Goal: Task Accomplishment & Management: Complete application form

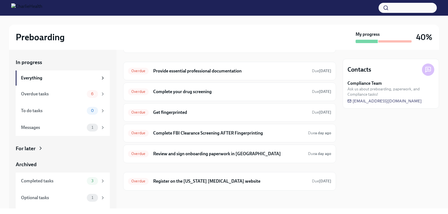
scroll to position [15, 0]
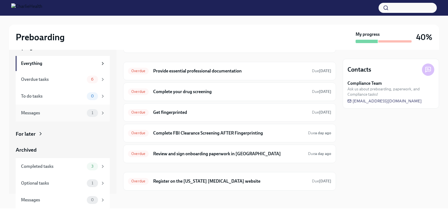
click at [43, 114] on div "Messages" at bounding box center [53, 113] width 64 height 6
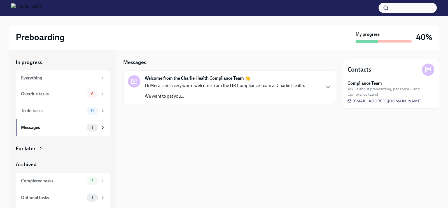
click at [184, 88] on p "Hi Meca, and a very warm welcome from the HR Compliance Team at Charlie Health." at bounding box center [225, 86] width 160 height 6
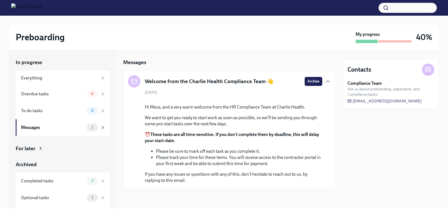
scroll to position [48, 0]
click at [40, 77] on div "Everything" at bounding box center [59, 78] width 77 height 6
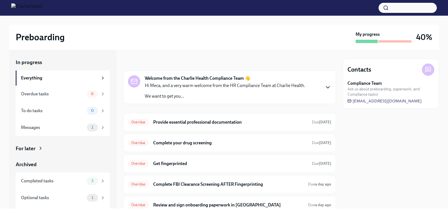
click at [325, 87] on icon "button" at bounding box center [328, 87] width 7 height 7
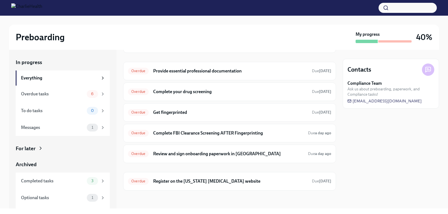
scroll to position [185, 0]
click at [163, 180] on h6 "Register on the [US_STATE] [MEDICAL_DATA] website" at bounding box center [230, 181] width 154 height 6
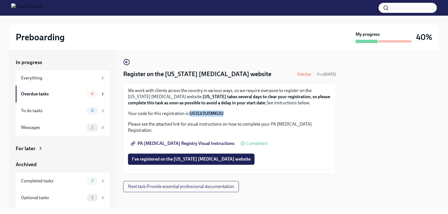
drag, startPoint x: 230, startPoint y: 115, endPoint x: 189, endPoint y: 115, distance: 40.9
click at [189, 115] on p "Your code for this registration is: U0JLV3U5MKUU" at bounding box center [229, 114] width 203 height 6
copy p "U0JLV3U5MKUU"
click at [209, 141] on span "PA [MEDICAL_DATA] Registry Visual Instructions" at bounding box center [183, 144] width 102 height 6
click at [175, 120] on div "We work with clients across the country in various ways, so we require everyone…" at bounding box center [229, 129] width 203 height 82
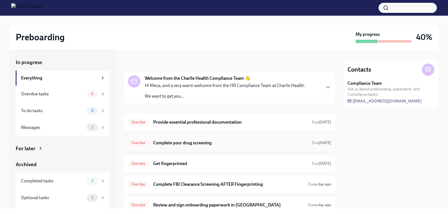
click at [142, 141] on div "Overdue" at bounding box center [138, 143] width 21 height 7
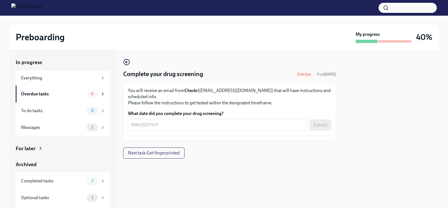
click at [242, 91] on p "You will receive an email from Checkr (support@checkr.com) that will have instr…" at bounding box center [229, 97] width 203 height 18
drag, startPoint x: 242, startPoint y: 91, endPoint x: 204, endPoint y: 93, distance: 37.8
click at [204, 93] on p "You will receive an email from Checkr (support@checkr.com) that will have instr…" at bounding box center [229, 97] width 203 height 18
copy p "support@checkr.com)"
click at [27, 130] on div "Messages" at bounding box center [53, 128] width 64 height 6
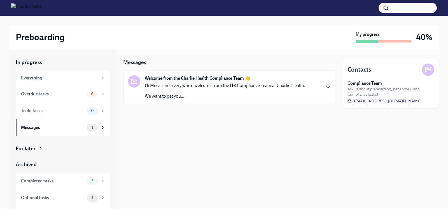
click at [211, 96] on p "We want to get you..." at bounding box center [225, 96] width 160 height 6
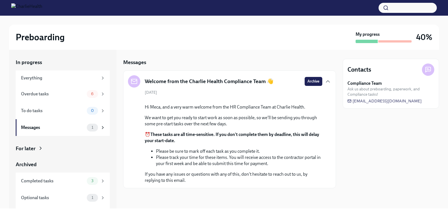
scroll to position [48, 0]
click at [35, 148] on div "For later" at bounding box center [26, 148] width 20 height 7
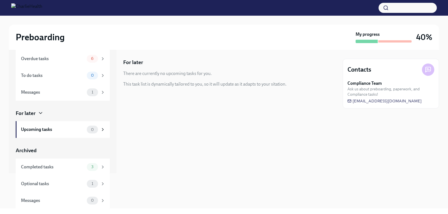
scroll to position [36, 0]
click at [58, 183] on div "Optional tasks" at bounding box center [53, 183] width 64 height 6
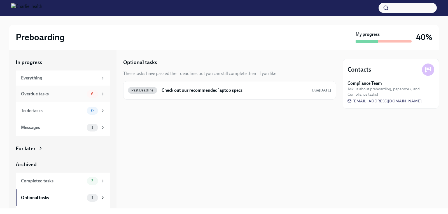
click at [74, 93] on div "Overdue tasks" at bounding box center [53, 94] width 64 height 6
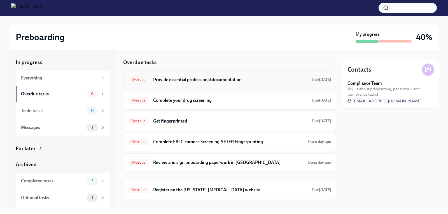
click at [174, 78] on h6 "Provide essential professional documentation" at bounding box center [230, 80] width 154 height 6
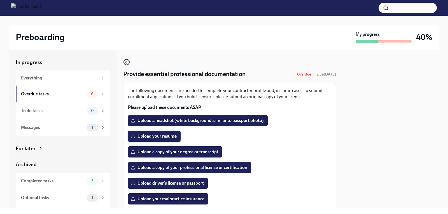
click at [160, 136] on span "Upload your resume" at bounding box center [154, 137] width 45 height 6
click at [0, 0] on input "Upload your resume" at bounding box center [0, 0] width 0 height 0
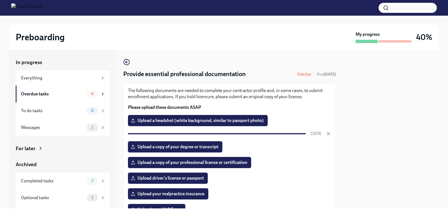
scroll to position [28, 0]
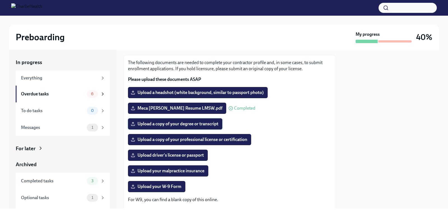
click at [137, 124] on span "Upload a copy of your degree or transcript" at bounding box center [175, 124] width 87 height 6
click at [0, 0] on input "Upload a copy of your degree or transcript" at bounding box center [0, 0] width 0 height 0
click at [181, 124] on span "Upload a copy of your degree or transcript" at bounding box center [175, 124] width 87 height 6
click at [0, 0] on input "Upload a copy of your degree or transcript" at bounding box center [0, 0] width 0 height 0
click at [171, 186] on span "Upload your W-9 Form" at bounding box center [157, 187] width 50 height 6
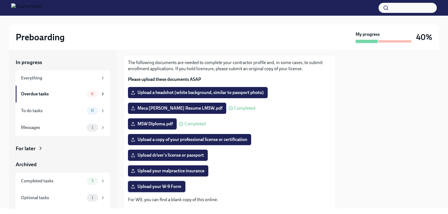
click at [0, 0] on input "Upload your W-9 Form" at bounding box center [0, 0] width 0 height 0
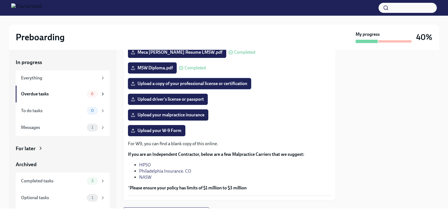
scroll to position [56, 0]
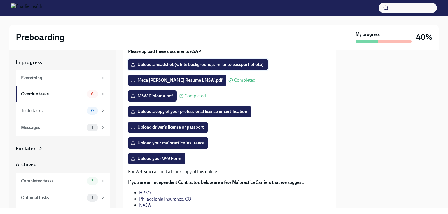
click at [176, 63] on span "Upload a headshot (white background, similar to passport photo)" at bounding box center [198, 65] width 132 height 6
click at [0, 0] on input "Upload a headshot (white background, similar to passport photo)" at bounding box center [0, 0] width 0 height 0
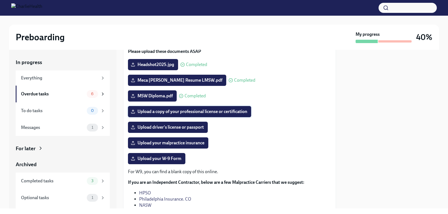
click at [170, 110] on span "Upload a copy of your professional license or certification" at bounding box center [189, 112] width 115 height 6
click at [0, 0] on input "Upload a copy of your professional license or certification" at bounding box center [0, 0] width 0 height 0
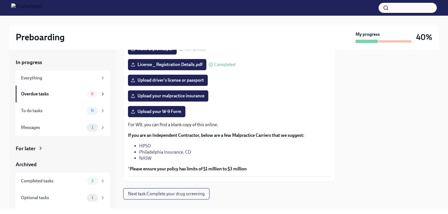
scroll to position [112, 0]
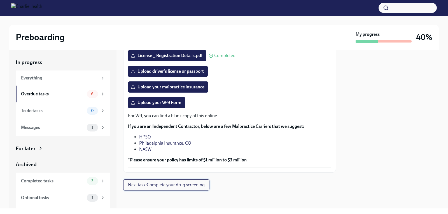
click at [171, 185] on span "Next task : Complete your drug screening" at bounding box center [166, 185] width 77 height 6
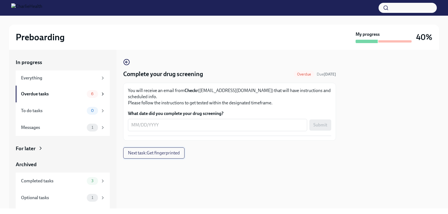
click at [168, 150] on span "Next task : Get fingerprinted" at bounding box center [154, 153] width 52 height 6
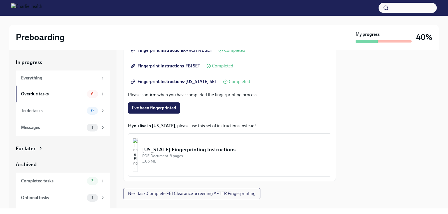
scroll to position [119, 0]
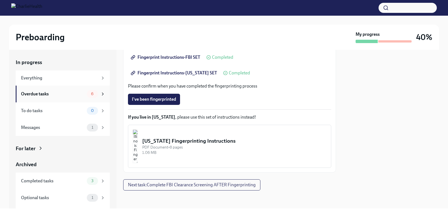
click at [40, 95] on div "Overdue tasks" at bounding box center [53, 94] width 64 height 6
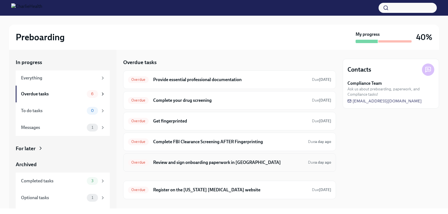
scroll to position [9, 0]
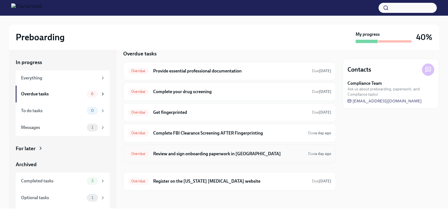
click at [193, 154] on h6 "Review and sign onboarding paperwork in [GEOGRAPHIC_DATA]" at bounding box center [228, 154] width 150 height 6
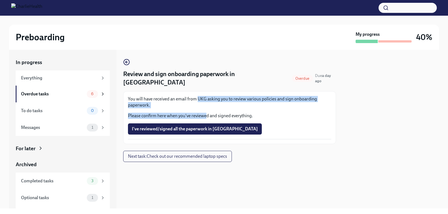
drag, startPoint x: 199, startPoint y: 90, endPoint x: 205, endPoint y: 102, distance: 14.0
click at [205, 102] on div "You will have received an email from UKG asking you to review various policies …" at bounding box center [229, 107] width 203 height 23
click at [206, 98] on p "You will have received an email from UKG asking you to review various policies …" at bounding box center [229, 102] width 203 height 12
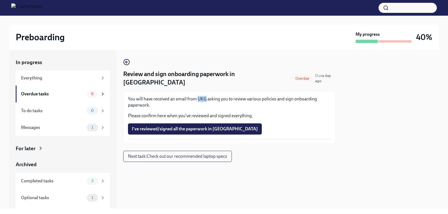
drag, startPoint x: 198, startPoint y: 90, endPoint x: 205, endPoint y: 89, distance: 7.6
click at [205, 96] on p "You will have received an email from UKG asking you to review various policies …" at bounding box center [229, 102] width 203 height 12
copy p "UKG"
